Goal: Task Accomplishment & Management: Manage account settings

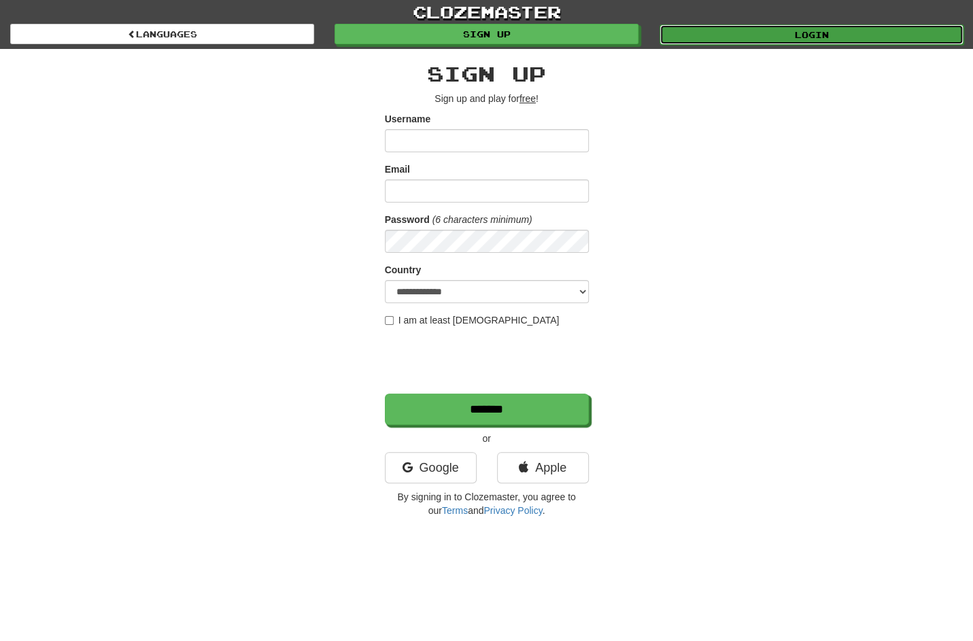
click at [723, 33] on link "Login" at bounding box center [812, 34] width 304 height 20
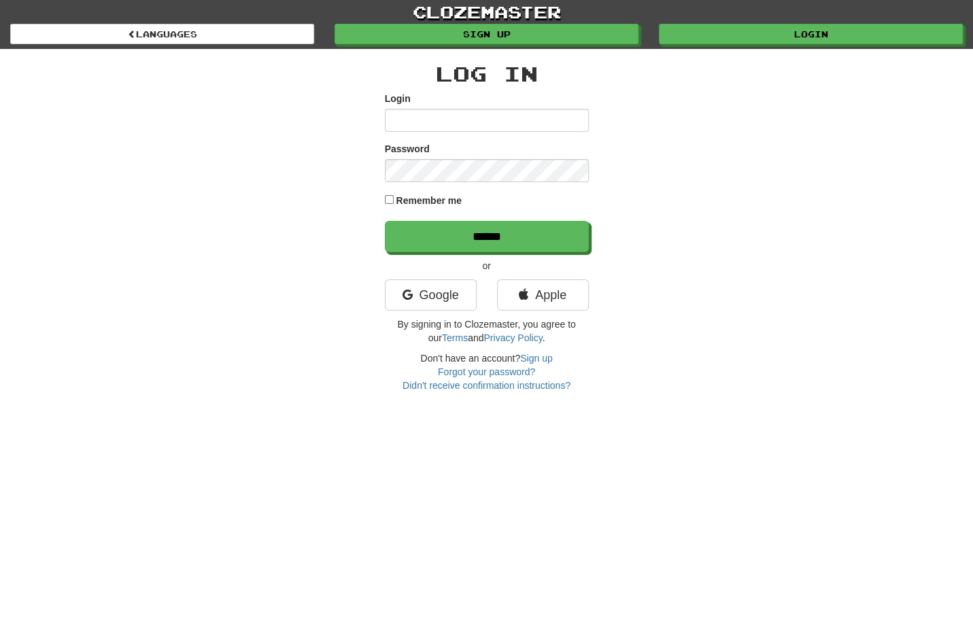
drag, startPoint x: 312, startPoint y: 169, endPoint x: 355, endPoint y: 189, distance: 47.5
click at [312, 169] on div "Log In Login Password Remember me ****** or Google Apple By signing in to Cloze…" at bounding box center [487, 221] width 796 height 344
click at [453, 295] on link "Google" at bounding box center [431, 295] width 92 height 31
